Goal: Navigation & Orientation: Find specific page/section

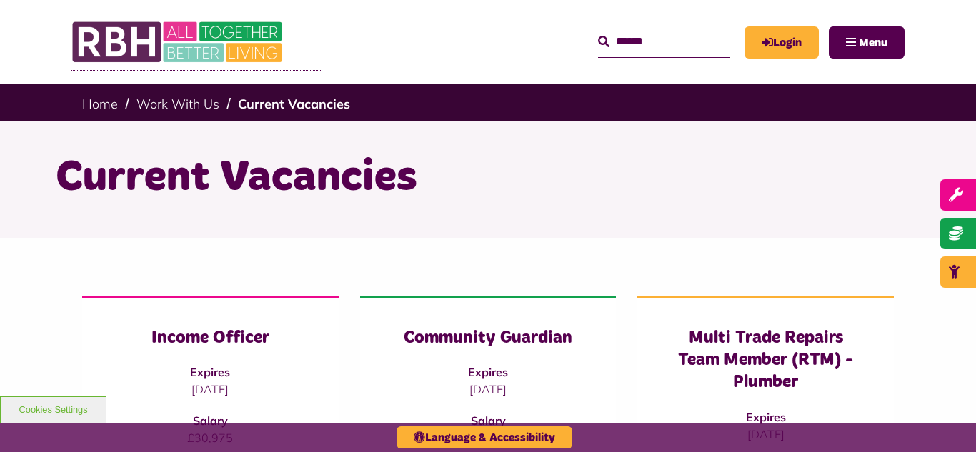
click at [206, 44] on img at bounding box center [178, 42] width 214 height 56
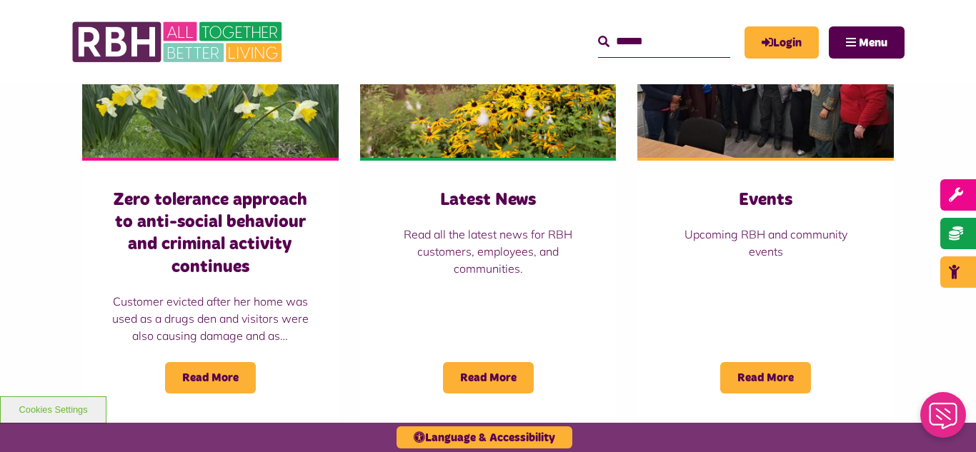
scroll to position [1057, 0]
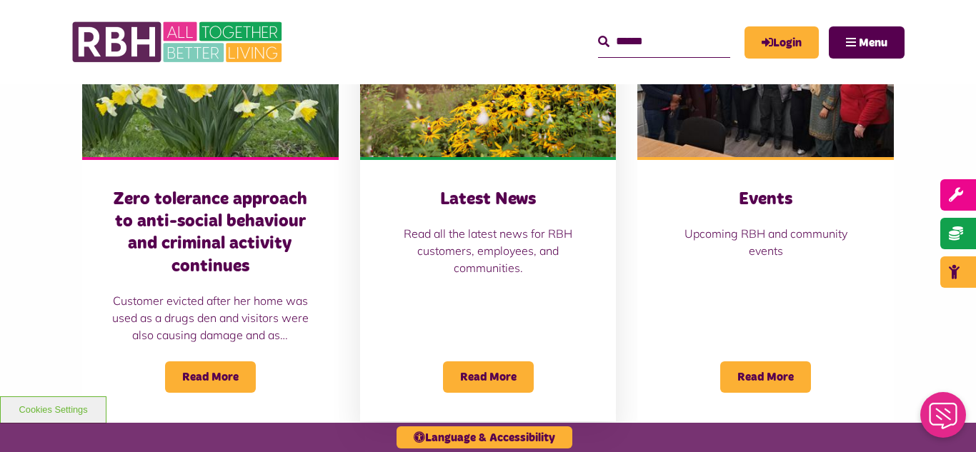
click at [481, 133] on img at bounding box center [488, 77] width 256 height 160
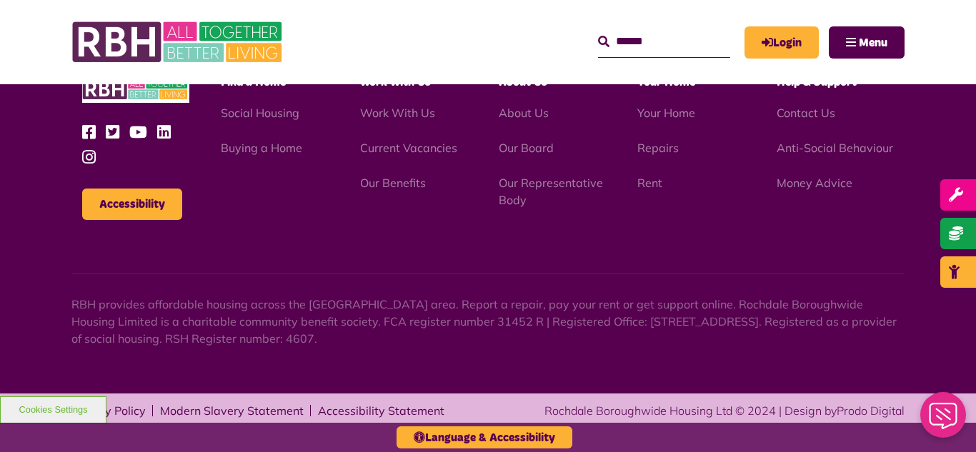
scroll to position [1555, 0]
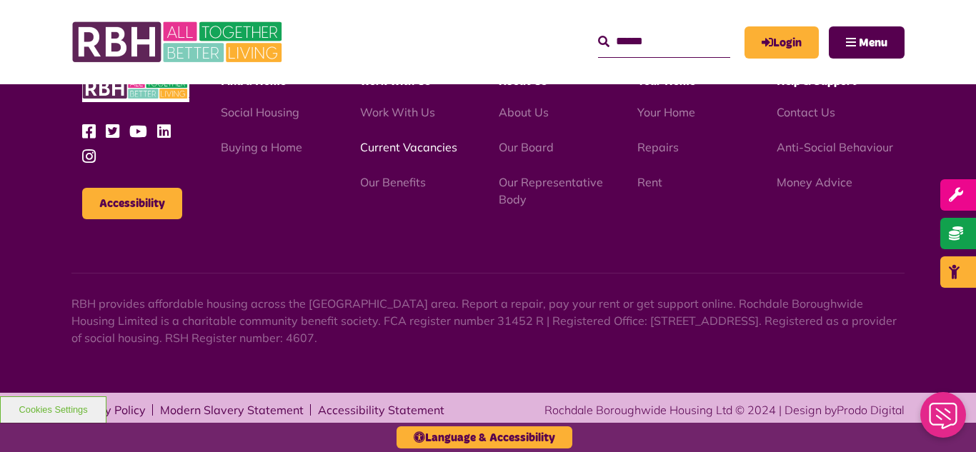
click at [401, 149] on link "Current Vacancies" at bounding box center [408, 147] width 97 height 14
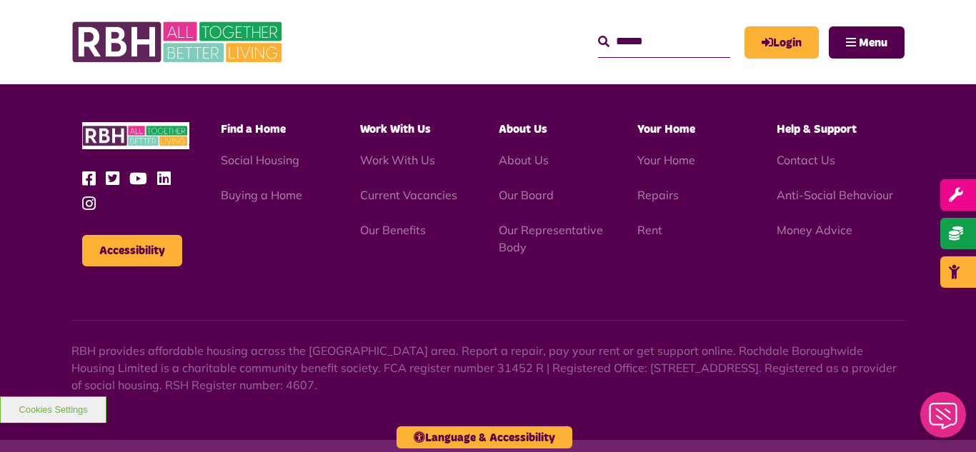
scroll to position [2361, 0]
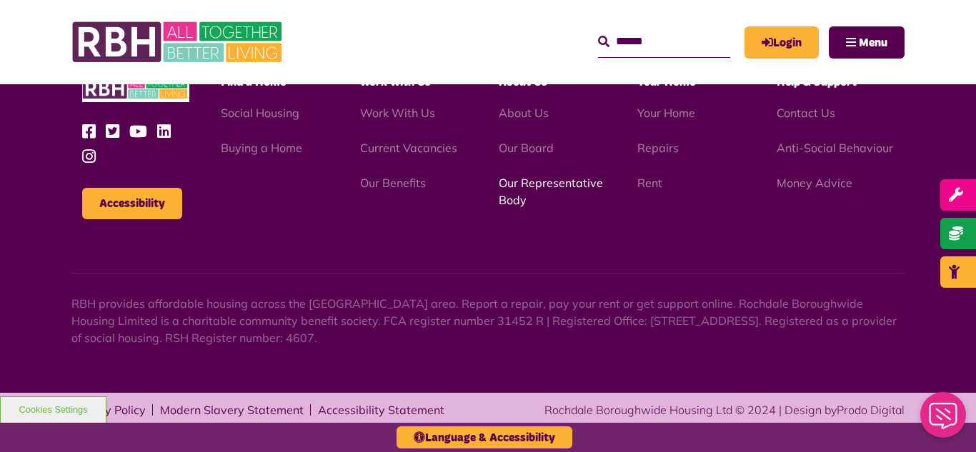
click at [521, 185] on link "Our Representative Body" at bounding box center [551, 191] width 104 height 31
